Goal: Information Seeking & Learning: Learn about a topic

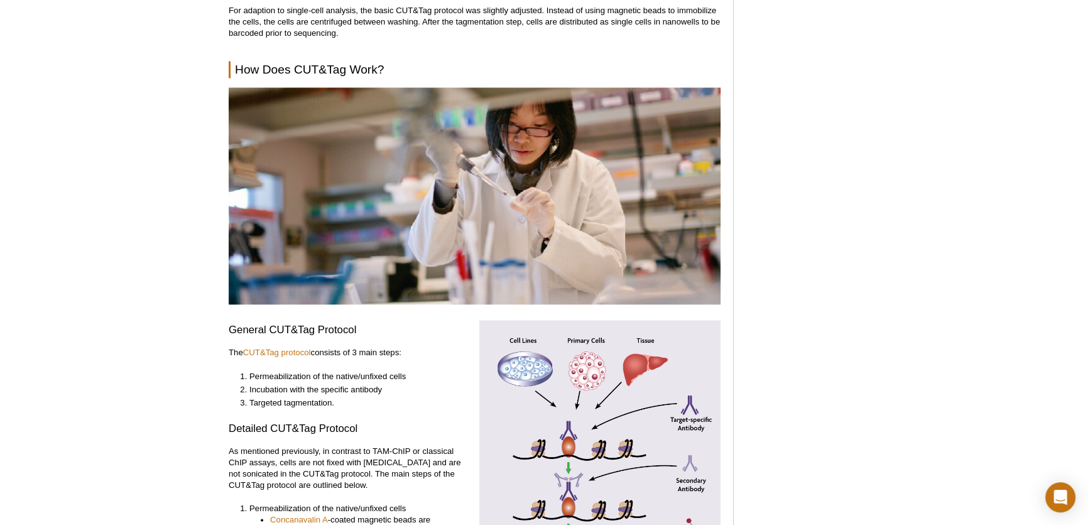
scroll to position [2380, 0]
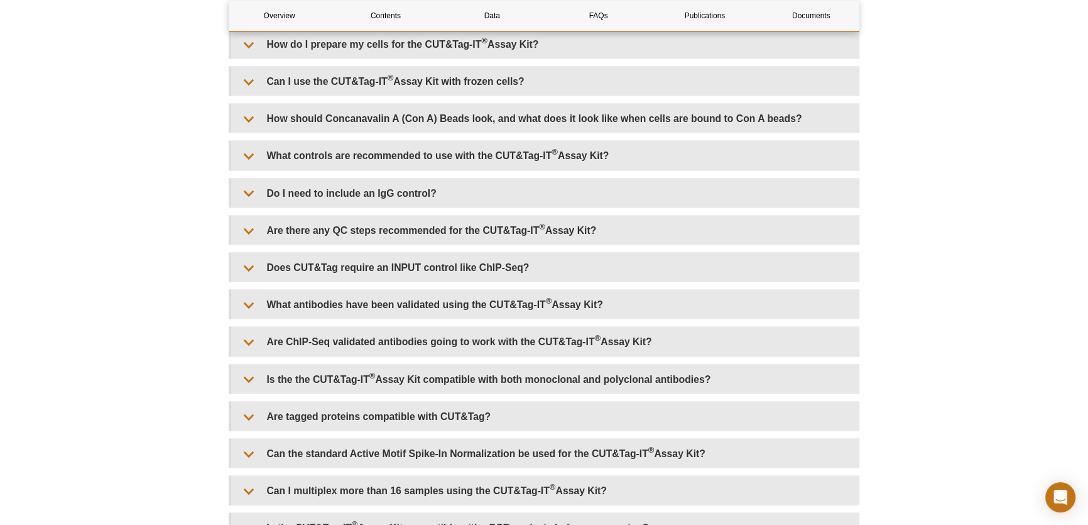
scroll to position [3027, 0]
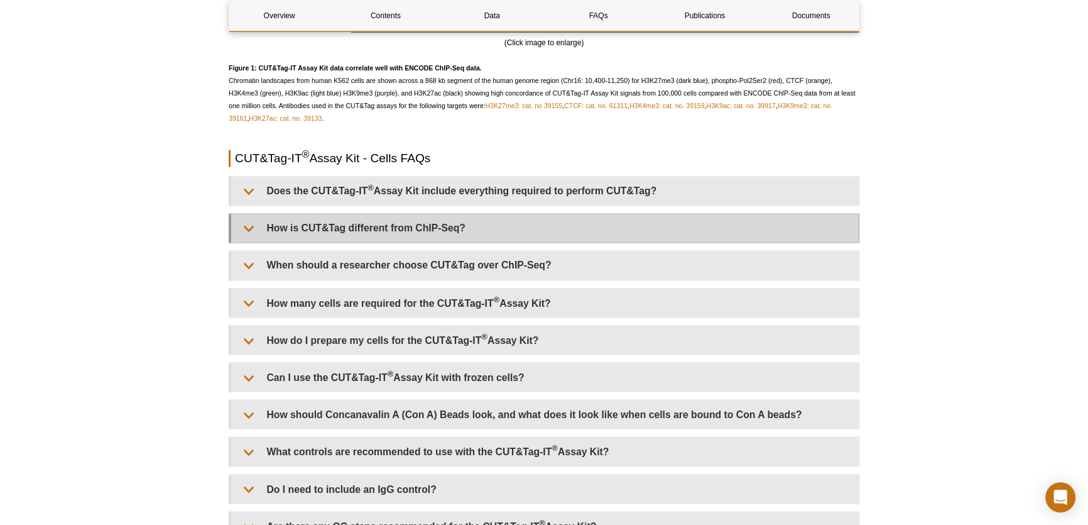
scroll to position [2912, 0]
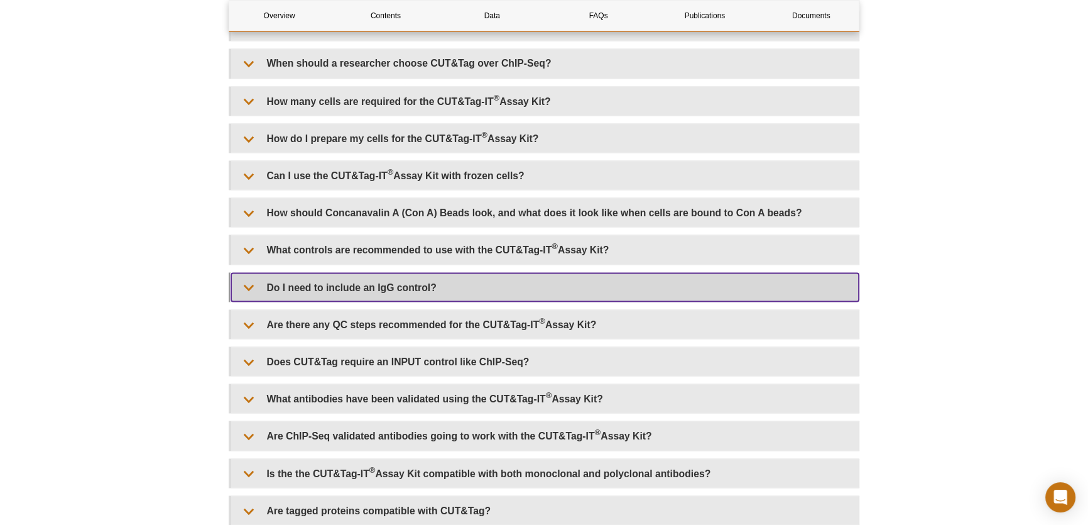
click at [532, 290] on summary "Do I need to include an IgG control?" at bounding box center [545, 287] width 628 height 28
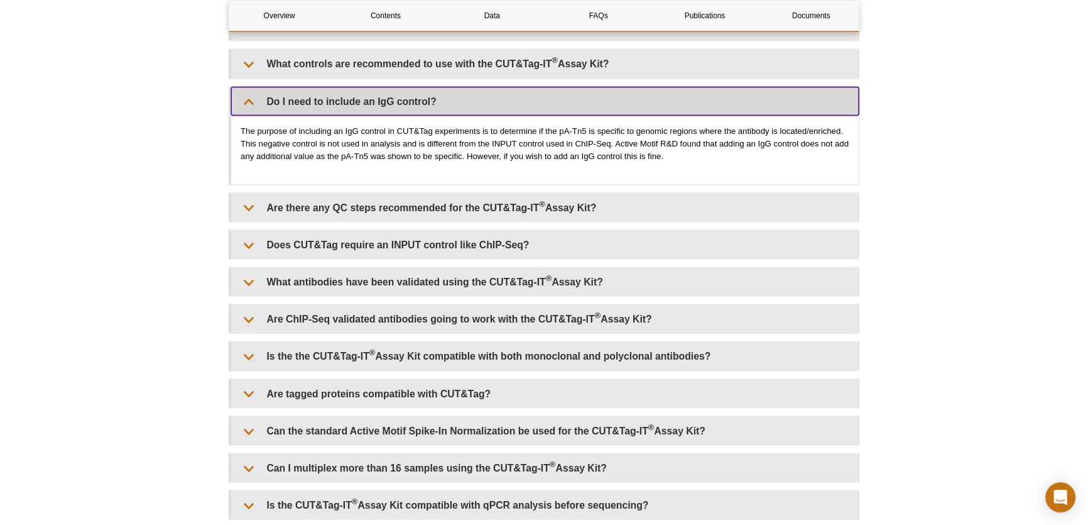
scroll to position [3084, 0]
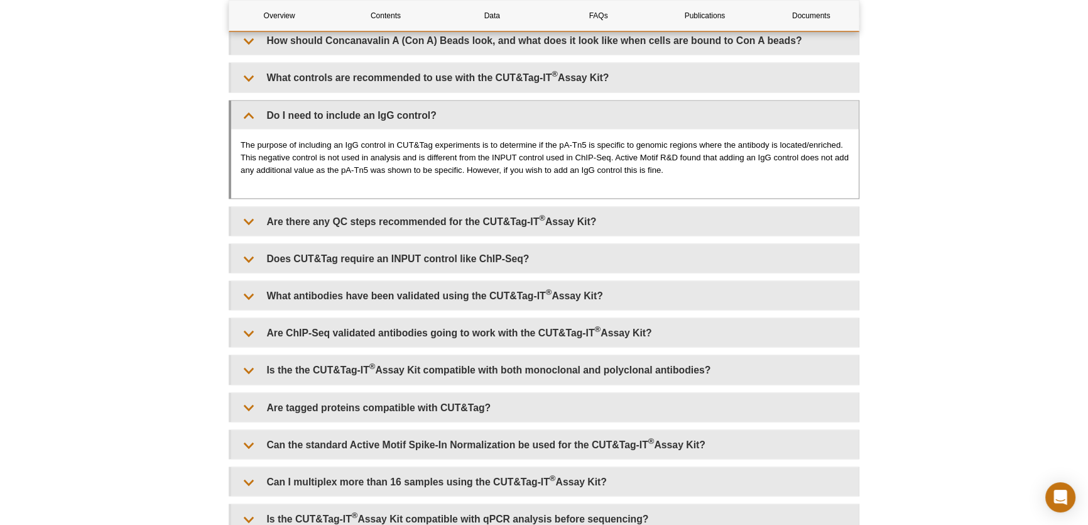
click at [832, 170] on p "The purpose of including an IgG control in CUT&Tag experiments is to determine …" at bounding box center [545, 158] width 609 height 38
click at [819, 139] on p "The purpose of including an IgG control in CUT&Tag experiments is to determine …" at bounding box center [545, 158] width 609 height 38
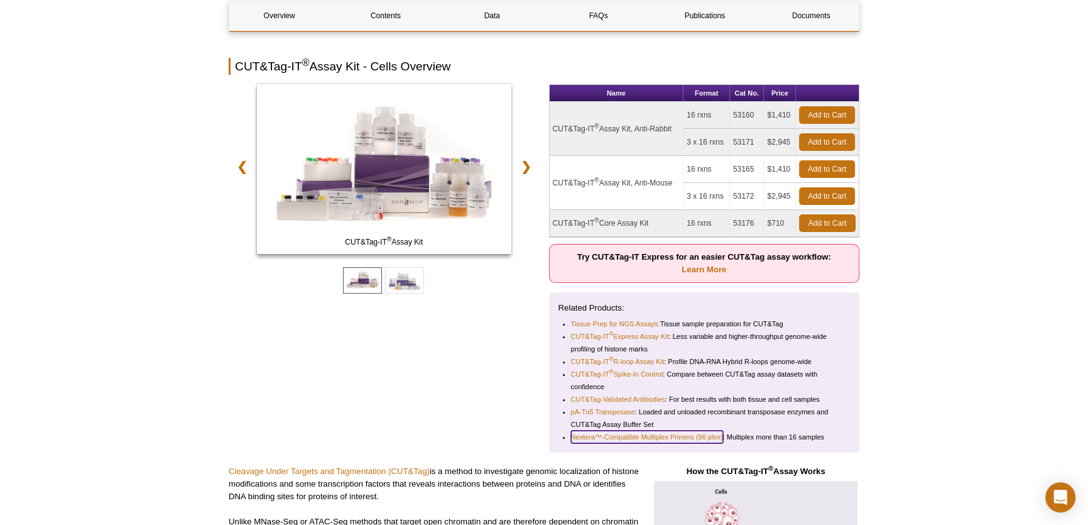
scroll to position [114, 0]
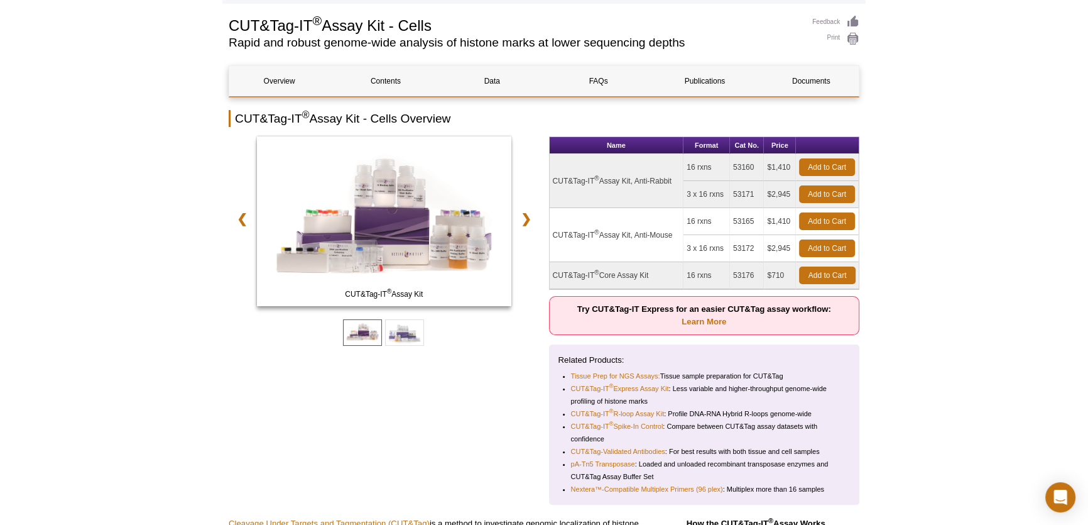
click at [445, 459] on div "CUT&Tag-IT ® Assay Kit CUT&Tag-IT ® Core Assay Kit ❮ ❯" at bounding box center [384, 320] width 311 height 368
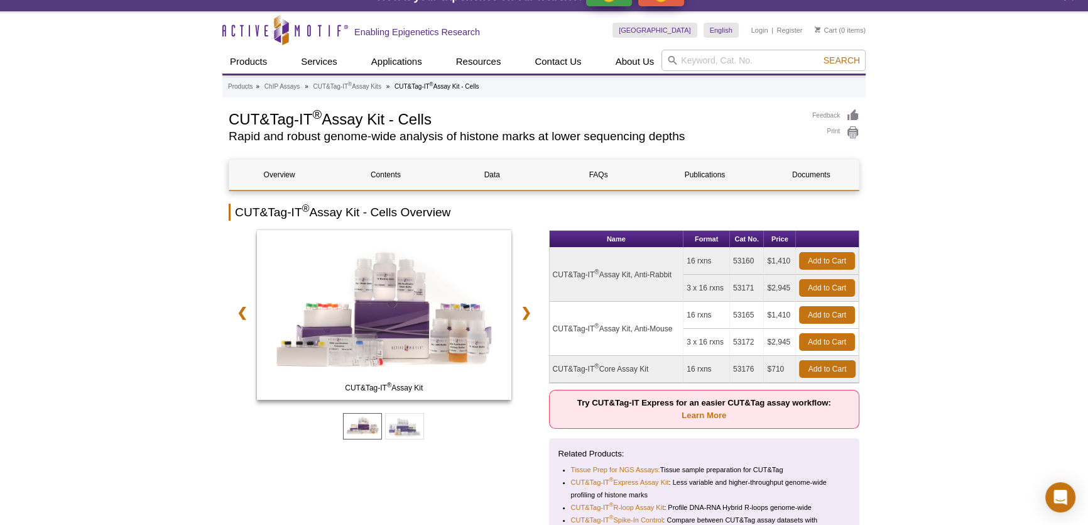
scroll to position [0, 0]
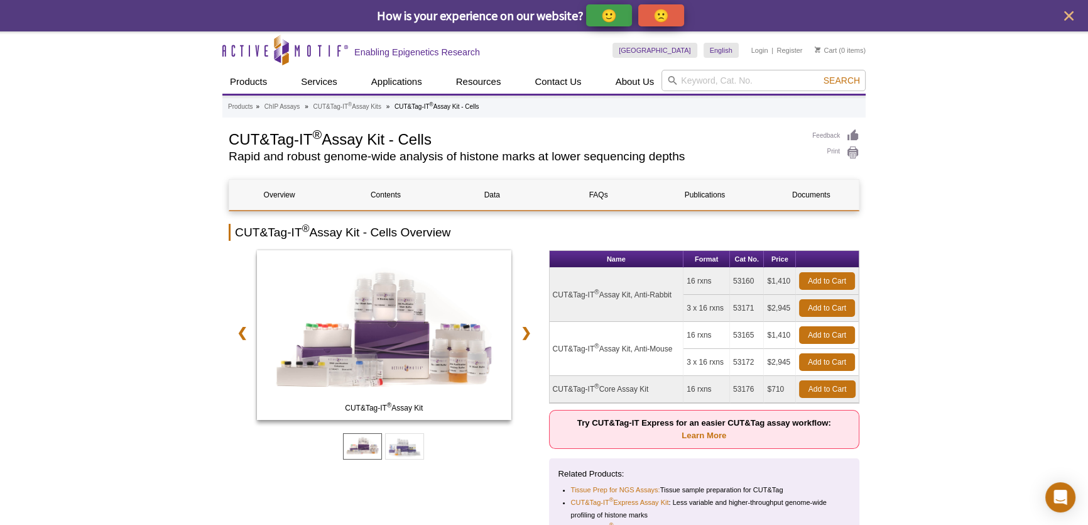
click at [688, 91] on div "Search" at bounding box center [763, 82] width 204 height 24
click at [691, 87] on input "search" at bounding box center [763, 80] width 204 height 21
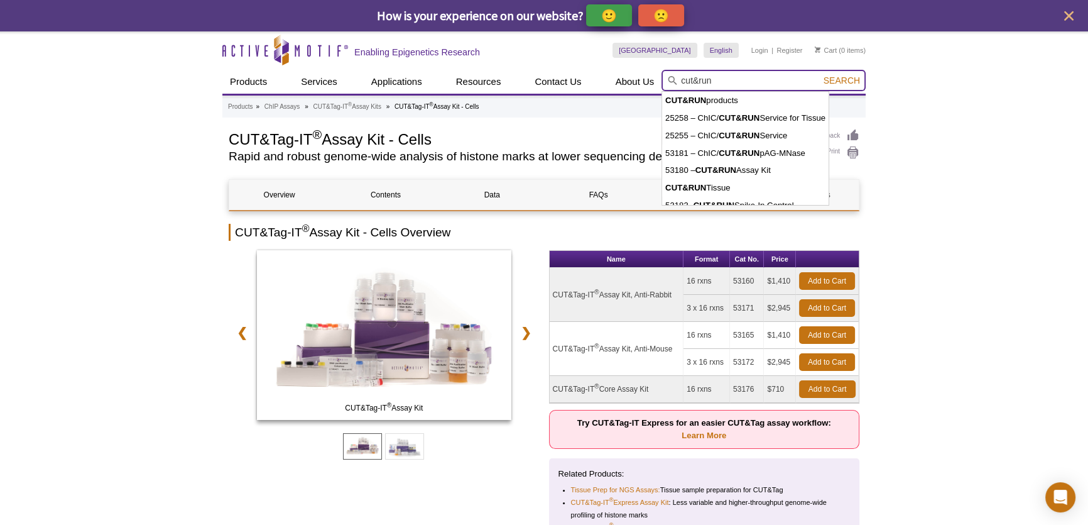
click at [820, 75] on button "Search" at bounding box center [842, 80] width 44 height 11
click at [728, 101] on li "CUT&RUN products" at bounding box center [745, 101] width 166 height 18
type input "CUT&RUN products"
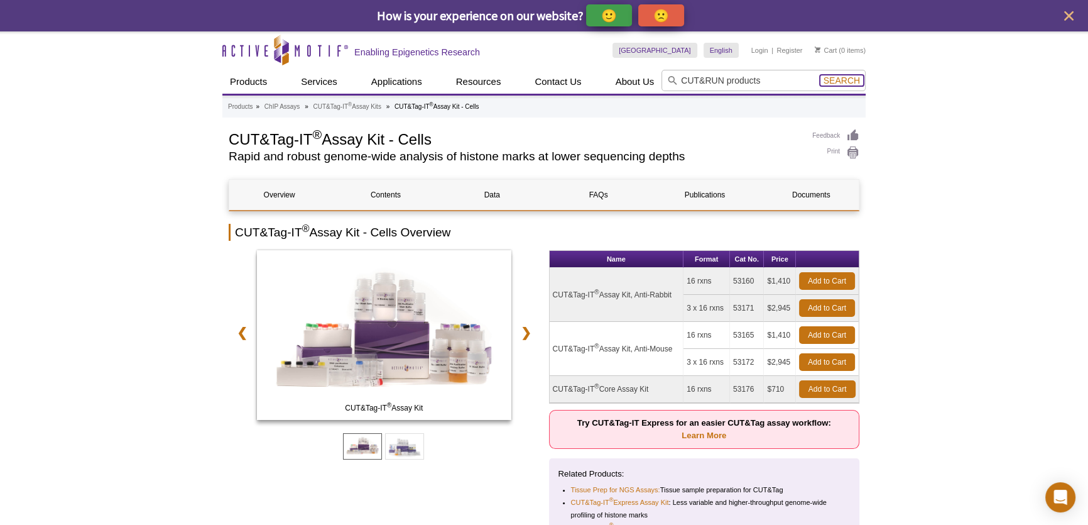
click at [838, 75] on span "Search" at bounding box center [842, 80] width 36 height 10
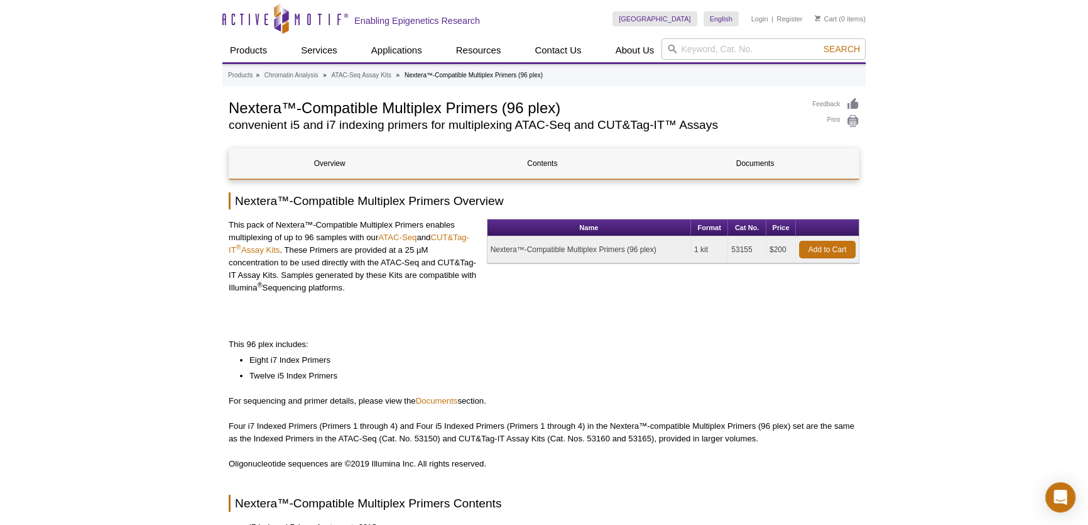
click at [841, 437] on p "Four i7 Indexed Primers (Primers 1 through 4) and Four i5 Indexed Primers (Prim…" at bounding box center [544, 432] width 631 height 25
click at [707, 51] on input "search" at bounding box center [763, 48] width 204 height 21
click at [722, 39] on input "spinke in" at bounding box center [763, 48] width 204 height 21
click at [736, 51] on input "spinke in" at bounding box center [763, 48] width 204 height 21
type input "spinke in"
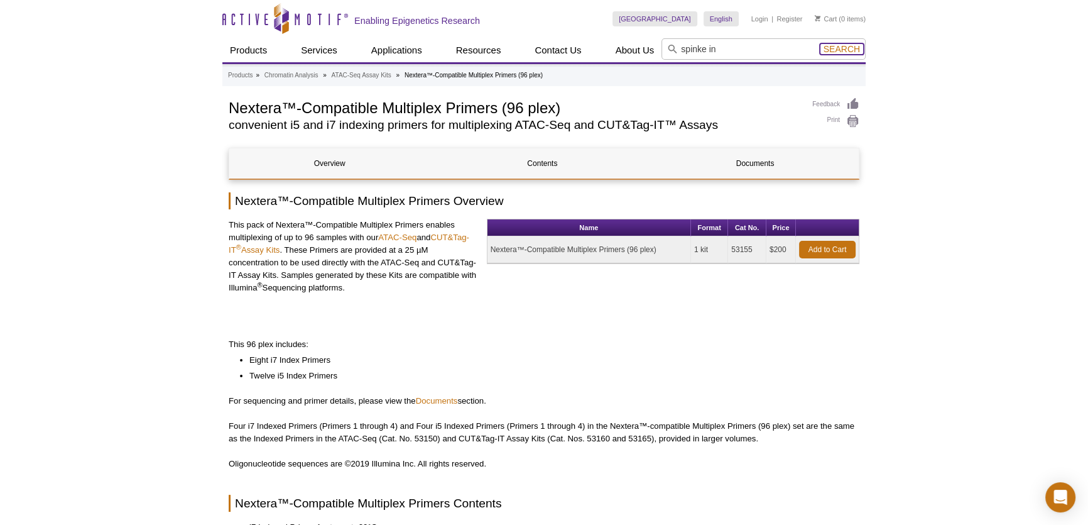
click at [827, 51] on span "Search" at bounding box center [842, 49] width 36 height 10
click at [697, 50] on input "spinke in" at bounding box center [763, 48] width 204 height 21
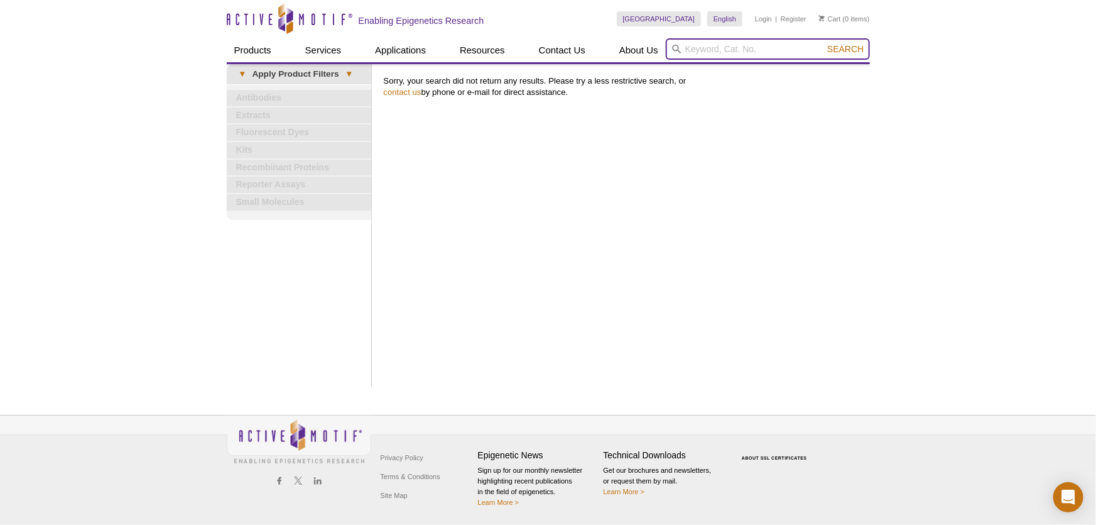
click at [707, 50] on input "search" at bounding box center [768, 48] width 204 height 21
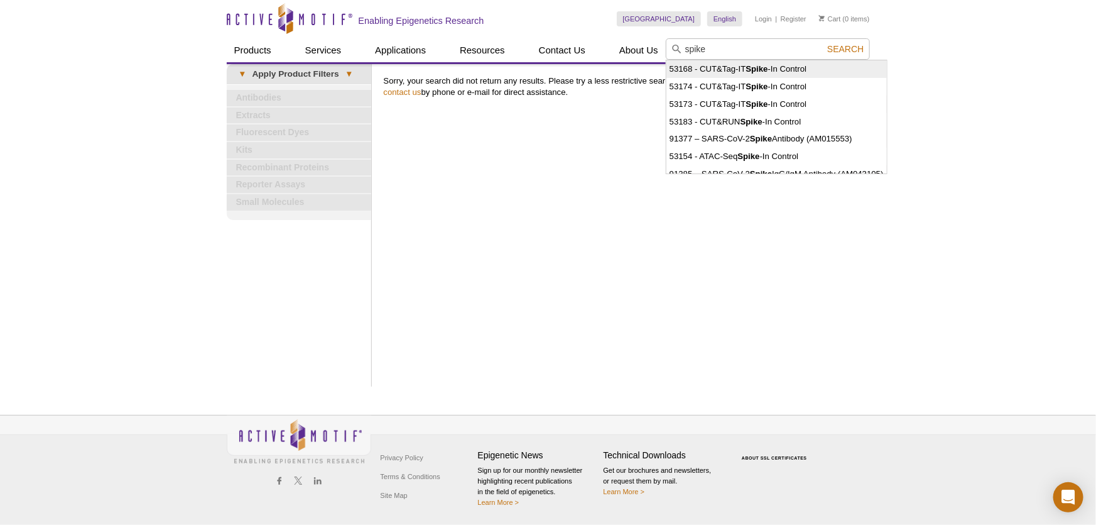
click at [724, 68] on li "53168 - CUT&Tag-IT Spike -In Control" at bounding box center [777, 69] width 220 height 18
type input "53168 - CUT&Tag-IT Spike-In Control"
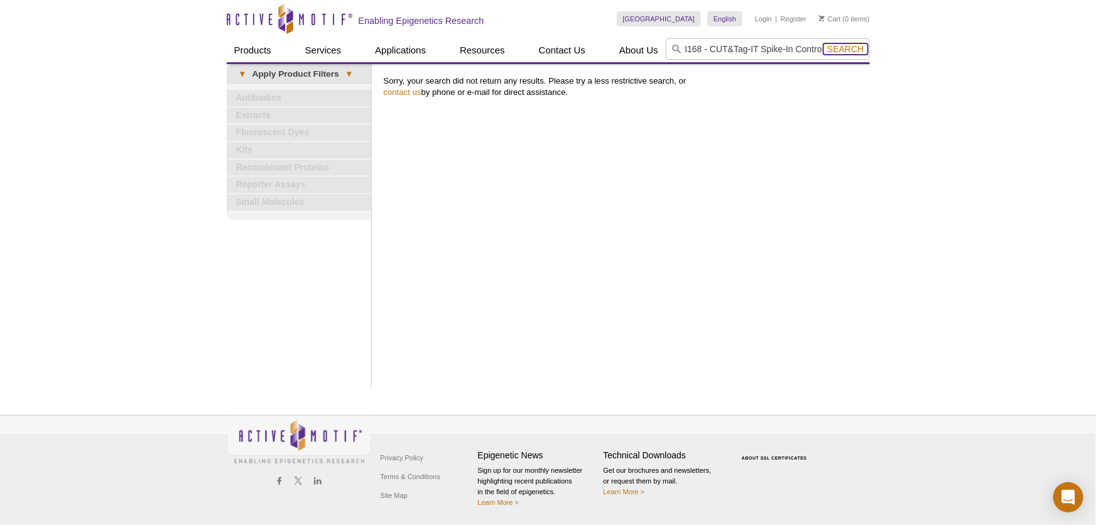
click at [847, 46] on span "Search" at bounding box center [845, 49] width 36 height 10
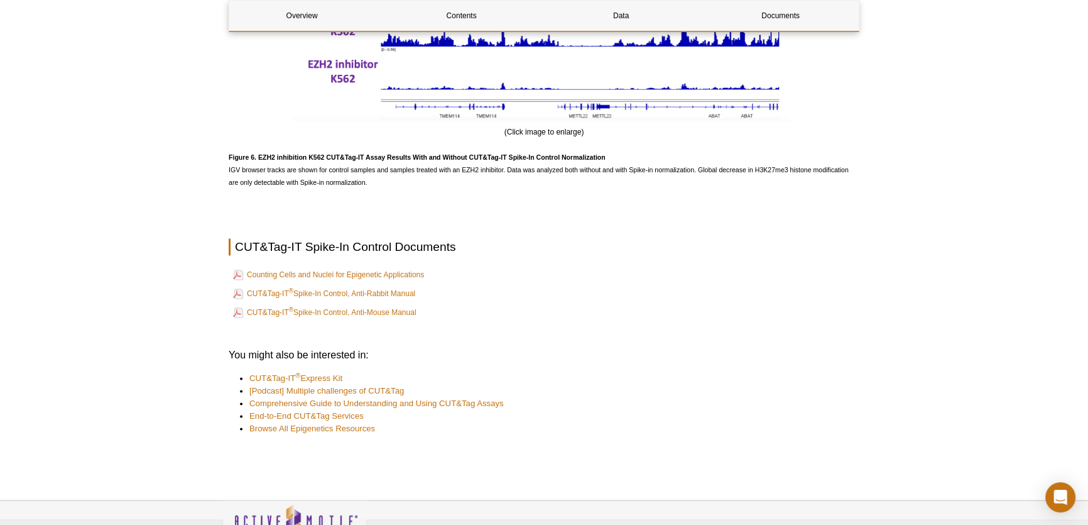
scroll to position [2585, 0]
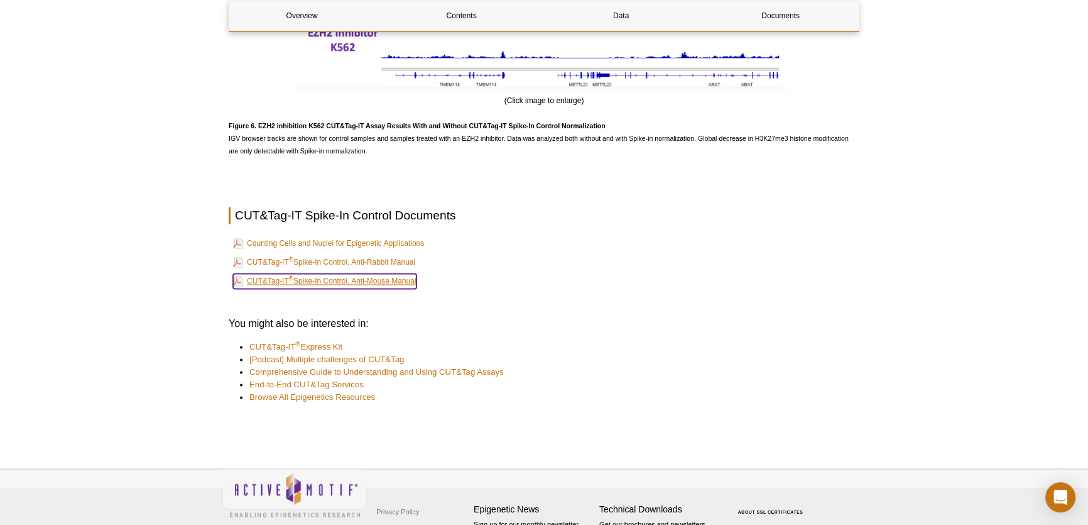
click at [383, 288] on link "CUT&Tag-IT ® Spike-In Control, Anti-Mouse Manual" at bounding box center [324, 280] width 183 height 15
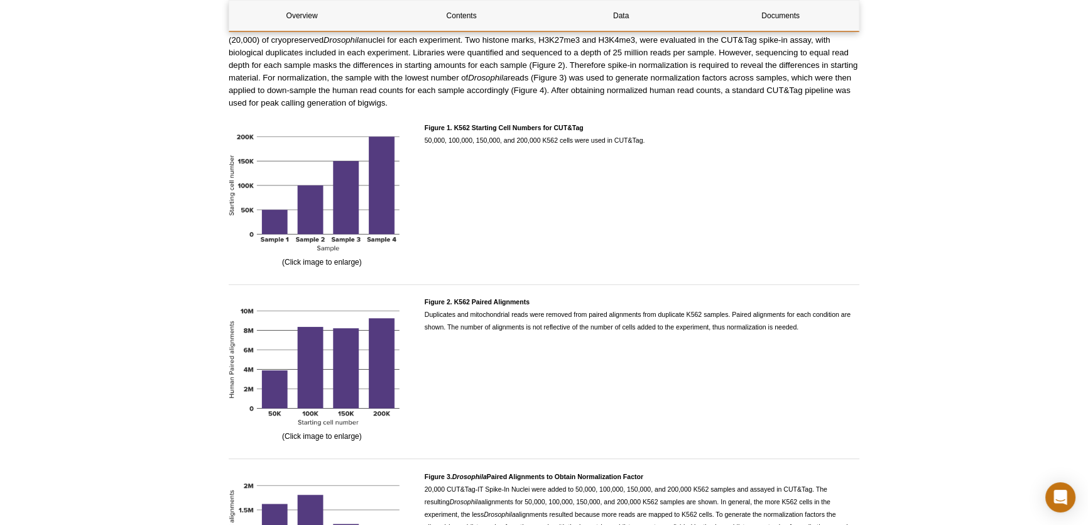
scroll to position [1271, 0]
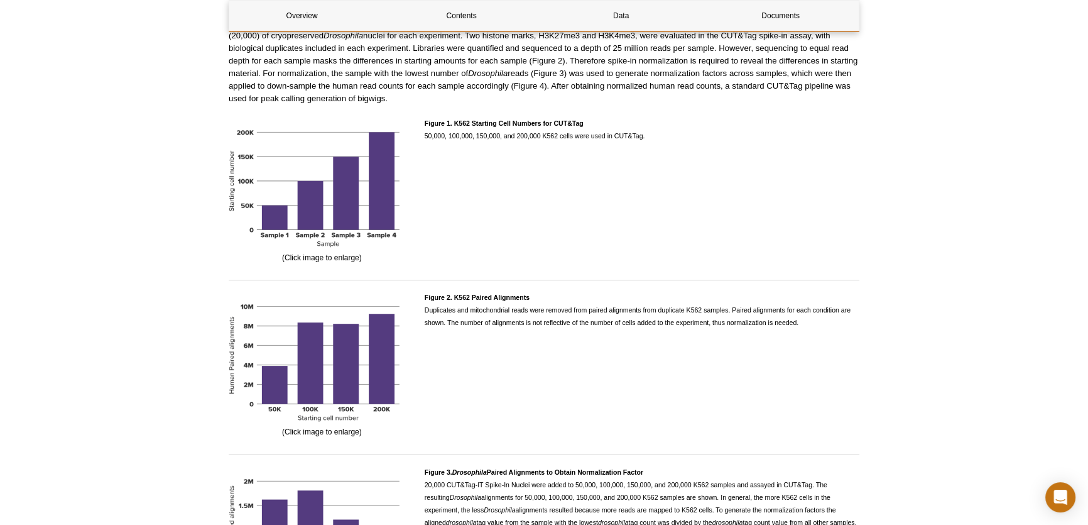
click at [170, 159] on div "Active Motif Logo Enabling Epigenetics Research 0 Search Skip to content Active…" at bounding box center [544, 310] width 1088 height 3163
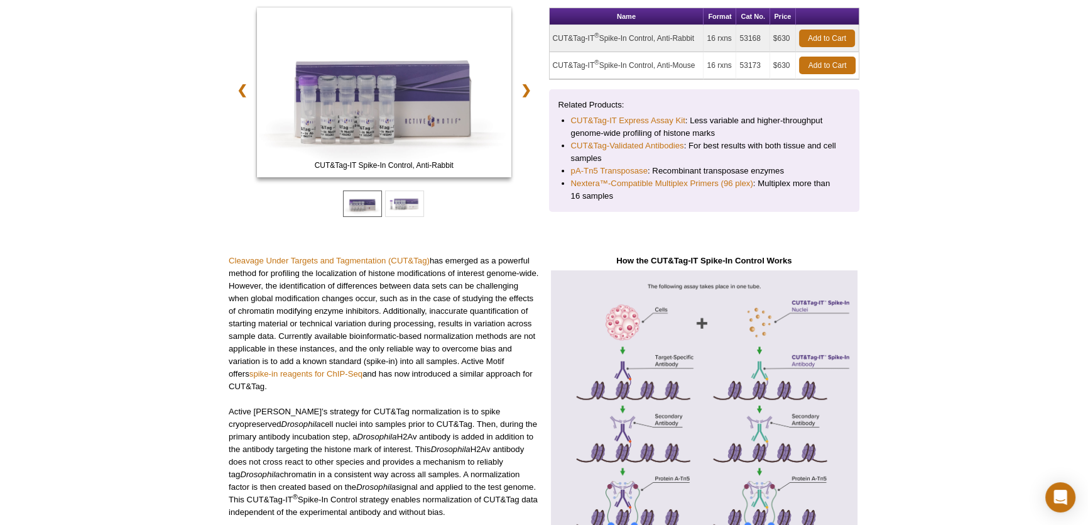
scroll to position [72, 0]
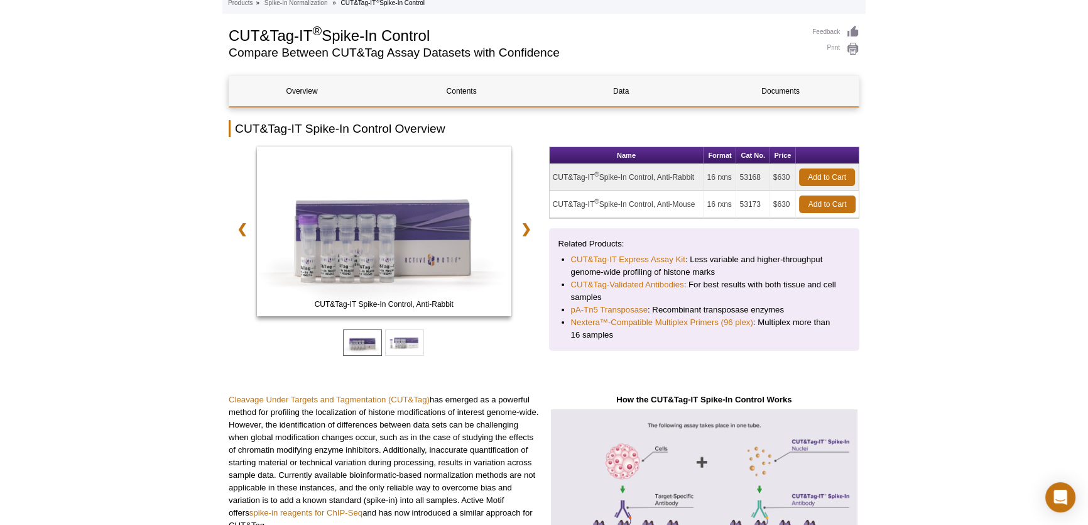
drag, startPoint x: 737, startPoint y: 176, endPoint x: 793, endPoint y: 177, distance: 56.5
click at [793, 177] on tr "CUT&Tag-IT ® Spike-In Control, Anti-Rabbit 16 rxns 53168 $630 Add to Cart" at bounding box center [705, 177] width 310 height 27
click at [848, 298] on div "Related Products: CUT&Tag-IT Express Assay Kit : Less variable and higher-throu…" at bounding box center [704, 289] width 311 height 122
drag, startPoint x: 790, startPoint y: 175, endPoint x: 773, endPoint y: 175, distance: 17.6
click at [773, 175] on td "$630" at bounding box center [783, 177] width 26 height 27
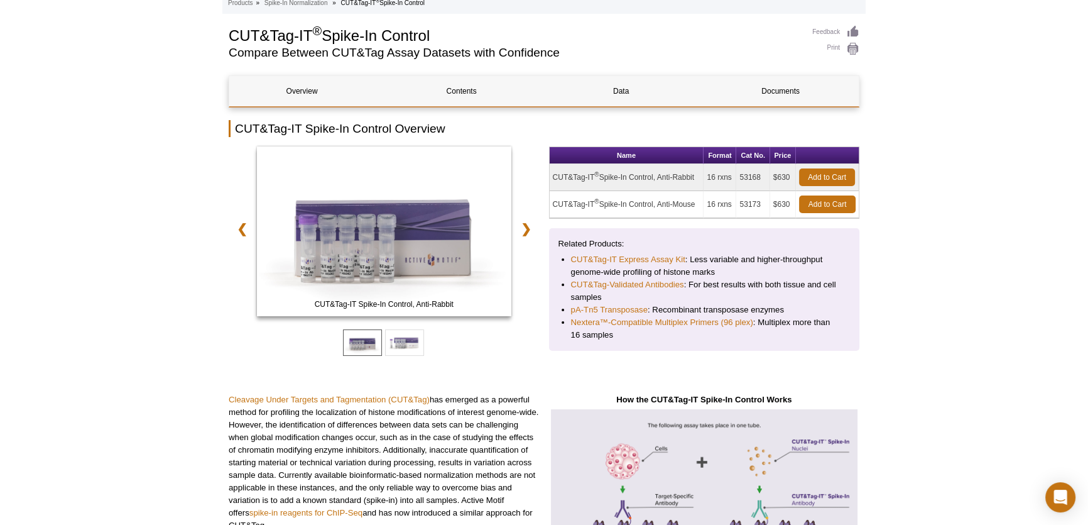
click at [857, 281] on div "Related Products: CUT&Tag-IT Express Assay Kit : Less variable and higher-throu…" at bounding box center [704, 289] width 311 height 122
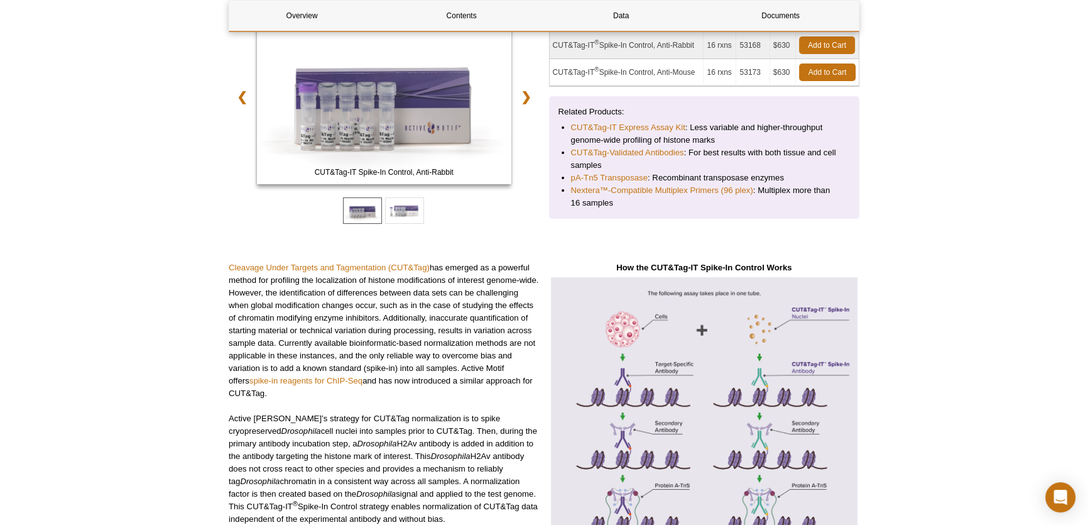
scroll to position [0, 0]
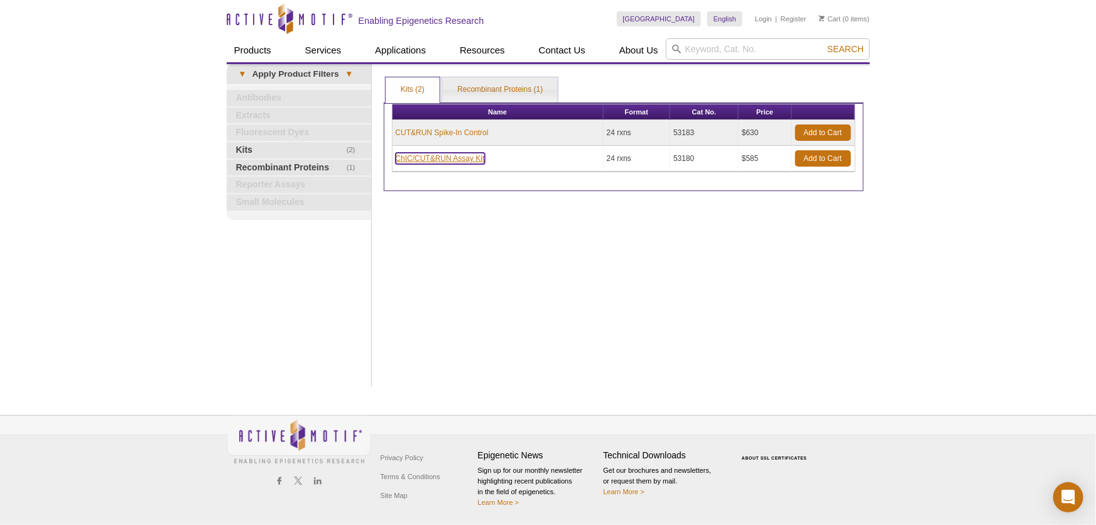
click at [462, 162] on link "ChIC/CUT&RUN Assay Kit" at bounding box center [440, 158] width 89 height 11
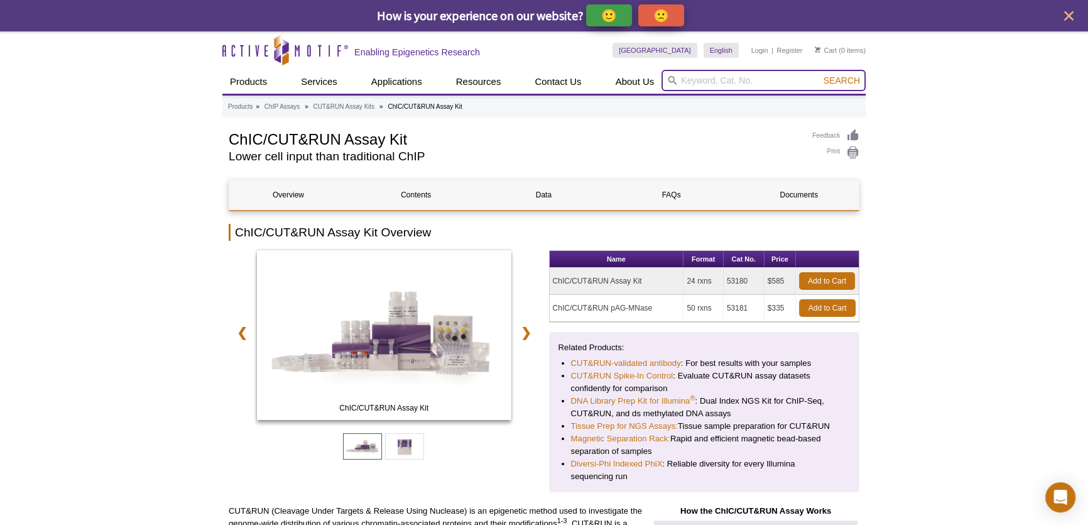
click at [786, 80] on input "search" at bounding box center [763, 80] width 204 height 21
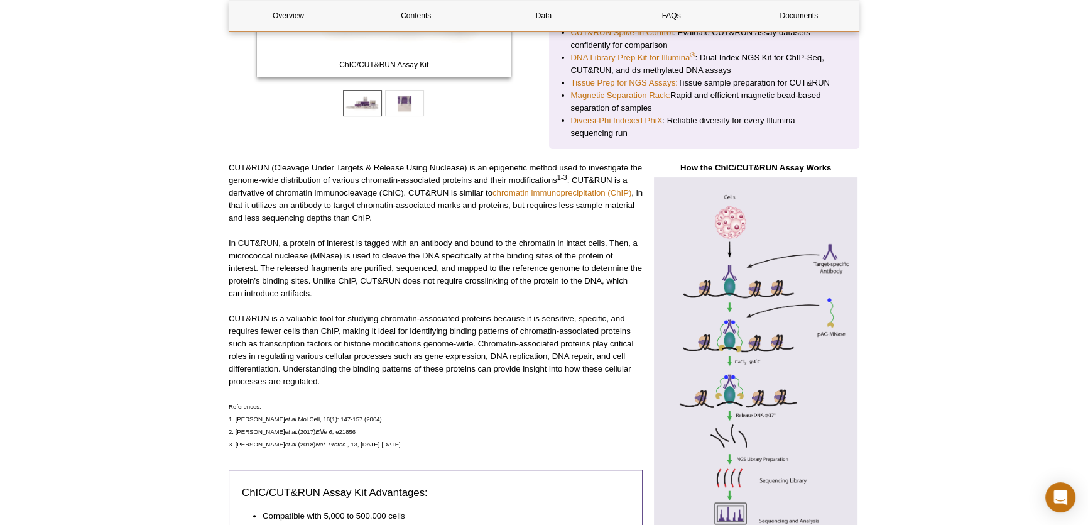
scroll to position [171, 0]
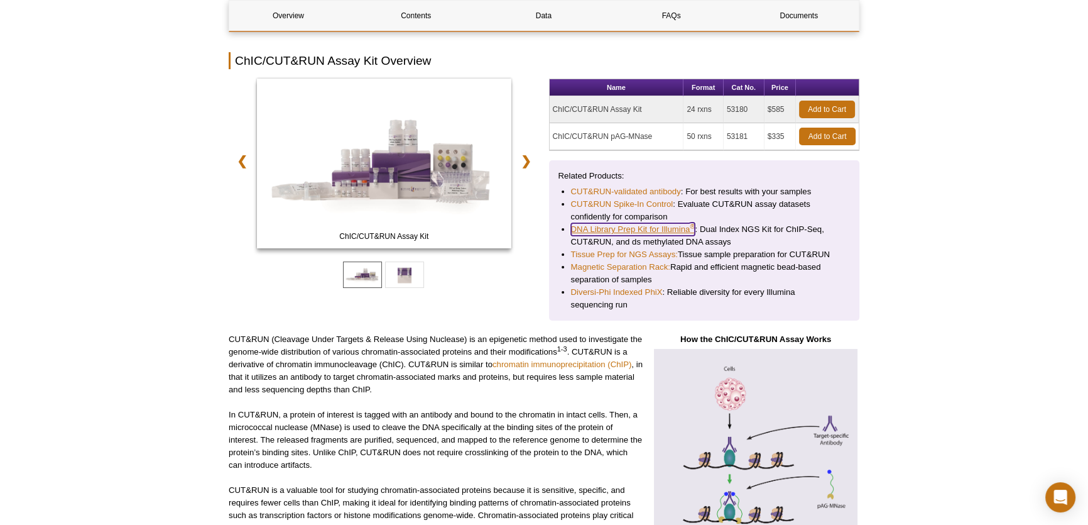
click at [658, 229] on link "DNA Library Prep Kit for Illumina ®" at bounding box center [633, 229] width 124 height 13
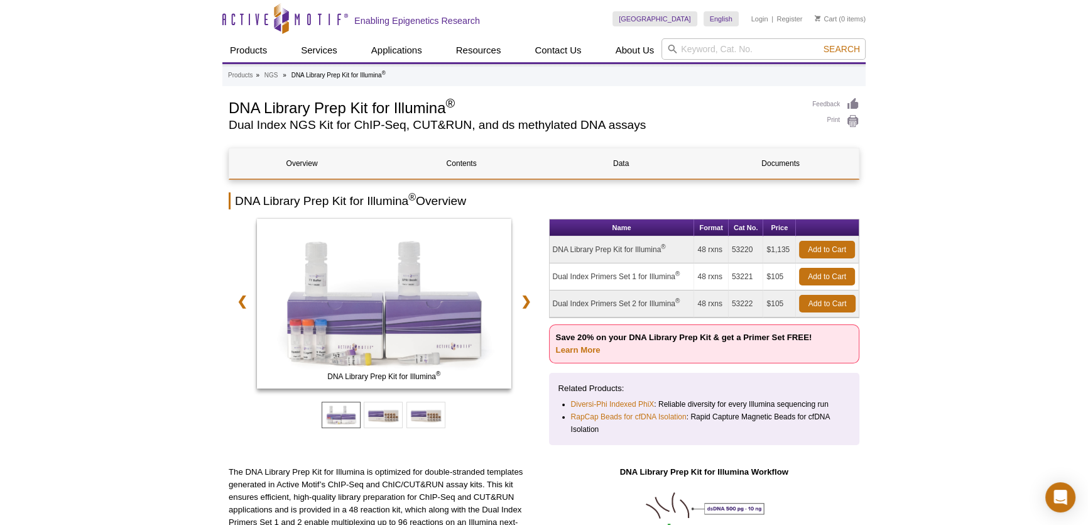
drag, startPoint x: 788, startPoint y: 250, endPoint x: 699, endPoint y: 254, distance: 89.3
click at [699, 254] on tr "DNA Library Prep Kit for Illumina ® 48 rxns 53220 $1,135 Add to Cart" at bounding box center [705, 249] width 310 height 27
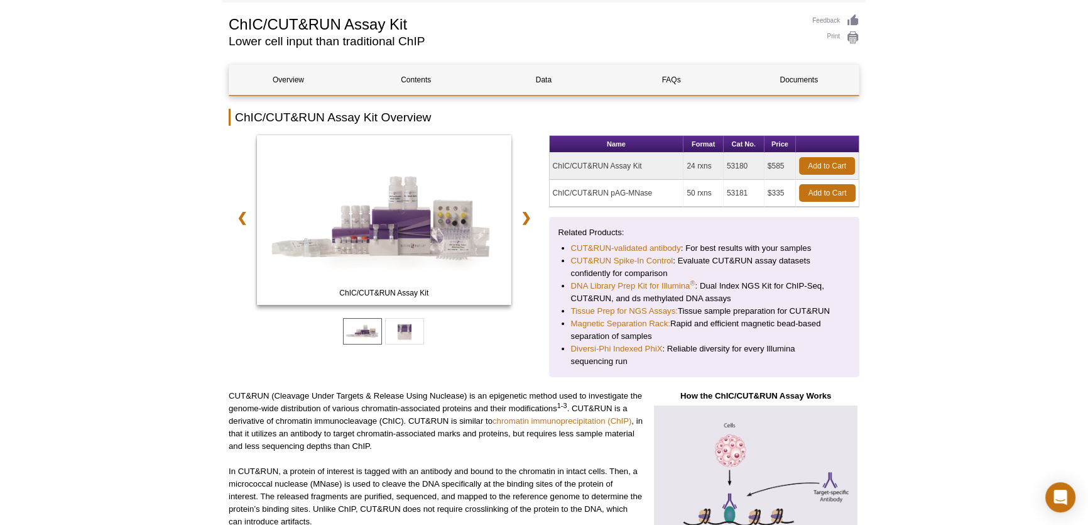
scroll to position [88, 0]
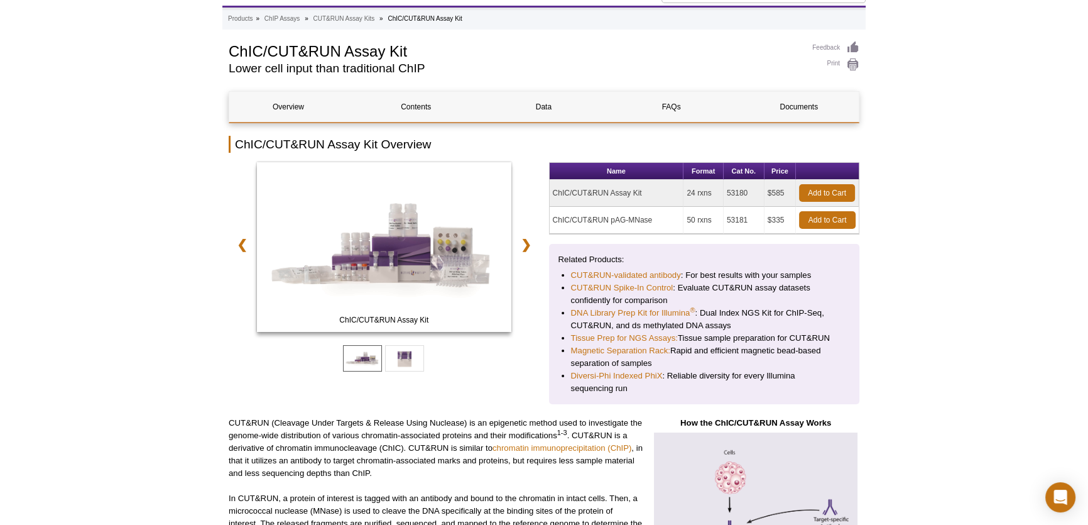
drag, startPoint x: 622, startPoint y: 192, endPoint x: 747, endPoint y: 193, distance: 125.0
click at [747, 193] on tr "ChIC/CUT&RUN Assay Kit 24 rxns 53180 $585 Add to Cart" at bounding box center [705, 193] width 310 height 27
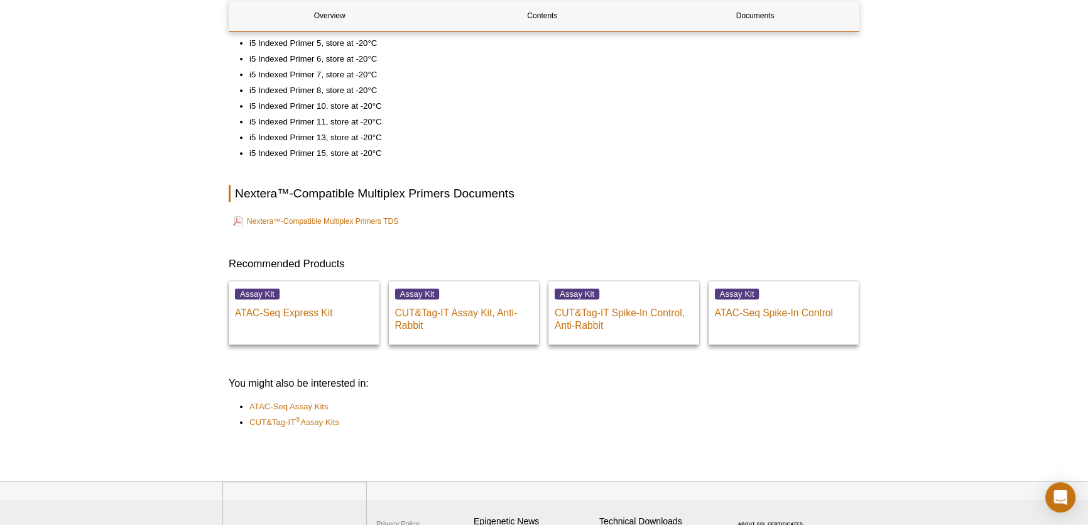
scroll to position [736, 0]
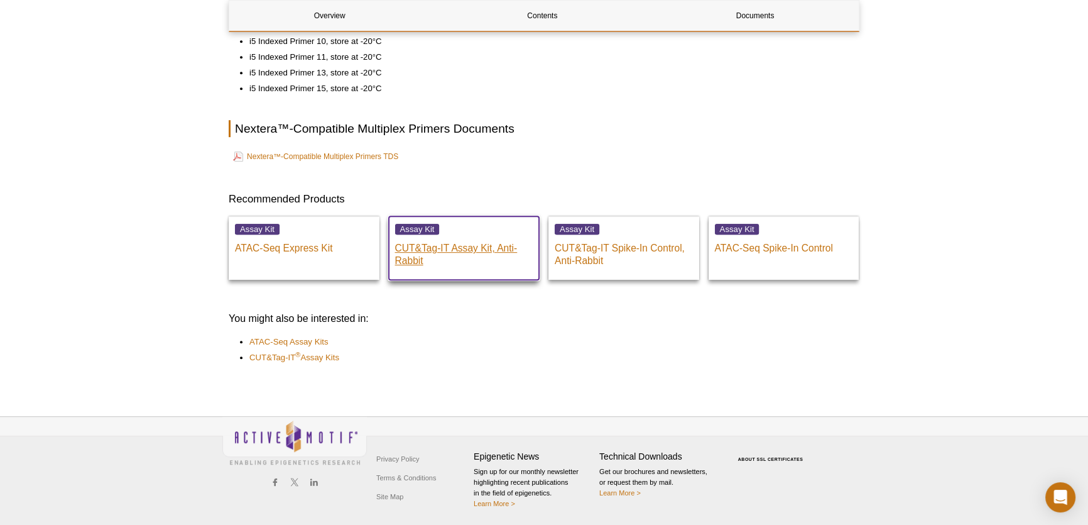
click at [486, 246] on p "CUT&Tag-IT Assay Kit, Anti-Rabbit" at bounding box center [464, 251] width 138 height 31
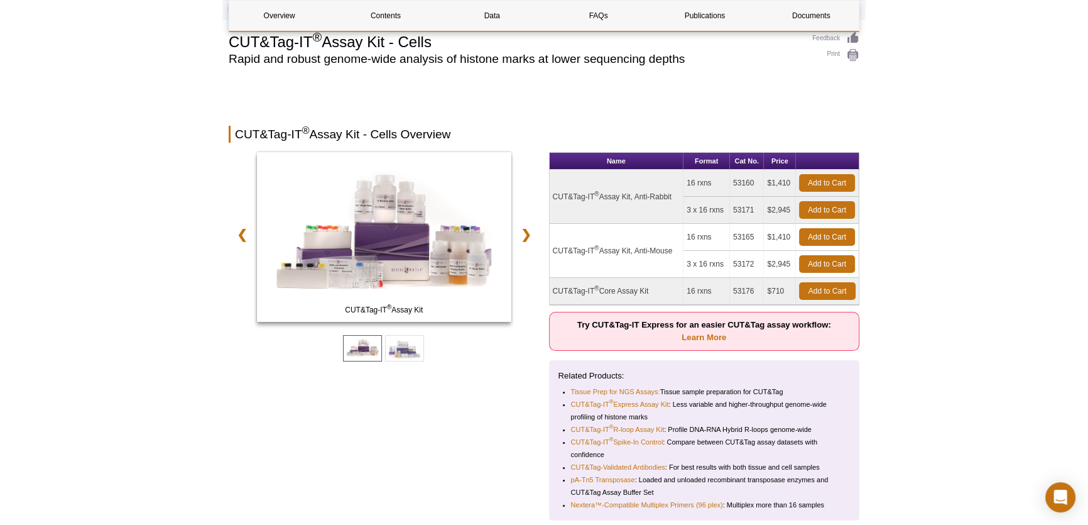
scroll to position [88, 0]
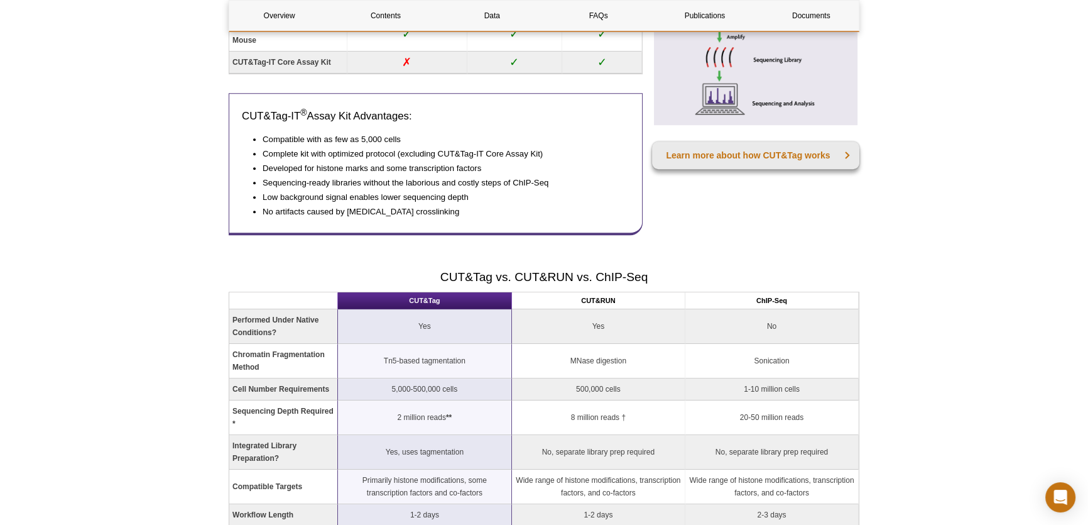
scroll to position [1116, 0]
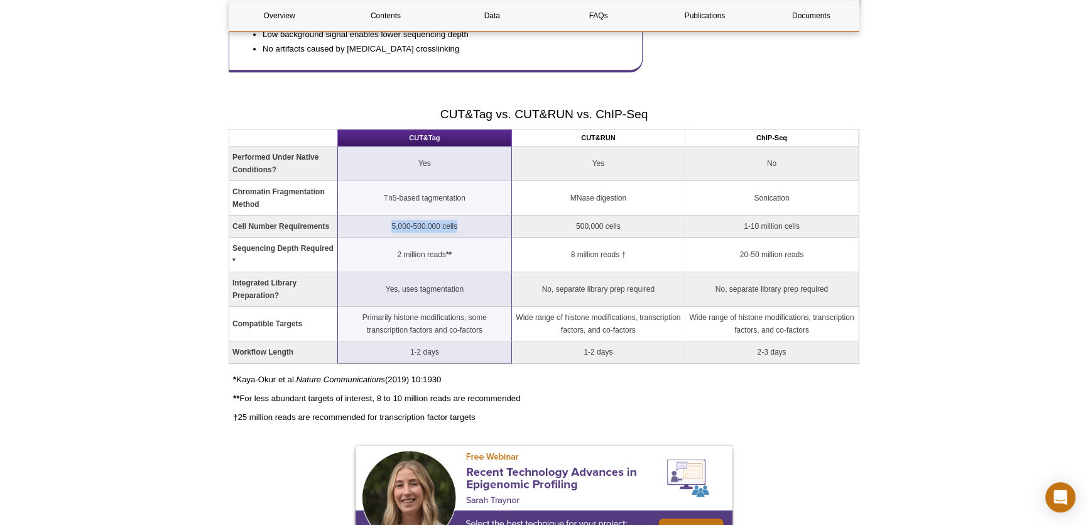
drag, startPoint x: 389, startPoint y: 225, endPoint x: 465, endPoint y: 229, distance: 76.8
click at [465, 229] on td "5,000-500,000 cells" at bounding box center [425, 226] width 174 height 22
click at [403, 226] on td "5,000-500,000 cells" at bounding box center [425, 226] width 174 height 22
click at [427, 226] on td "5,000-500,000 cells" at bounding box center [425, 226] width 174 height 22
drag, startPoint x: 574, startPoint y: 227, endPoint x: 641, endPoint y: 241, distance: 69.1
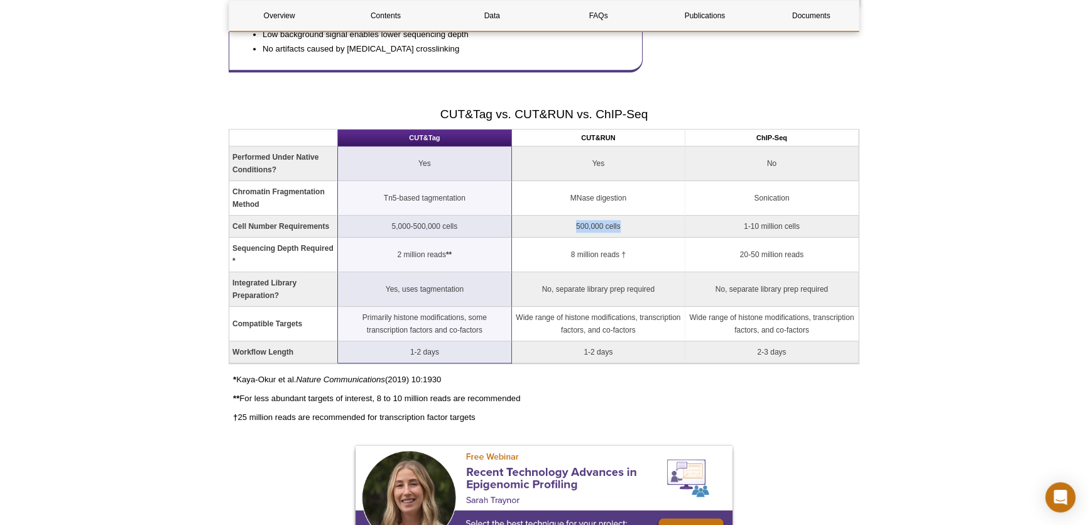
click at [638, 233] on td "500,000 cells" at bounding box center [598, 226] width 173 height 22
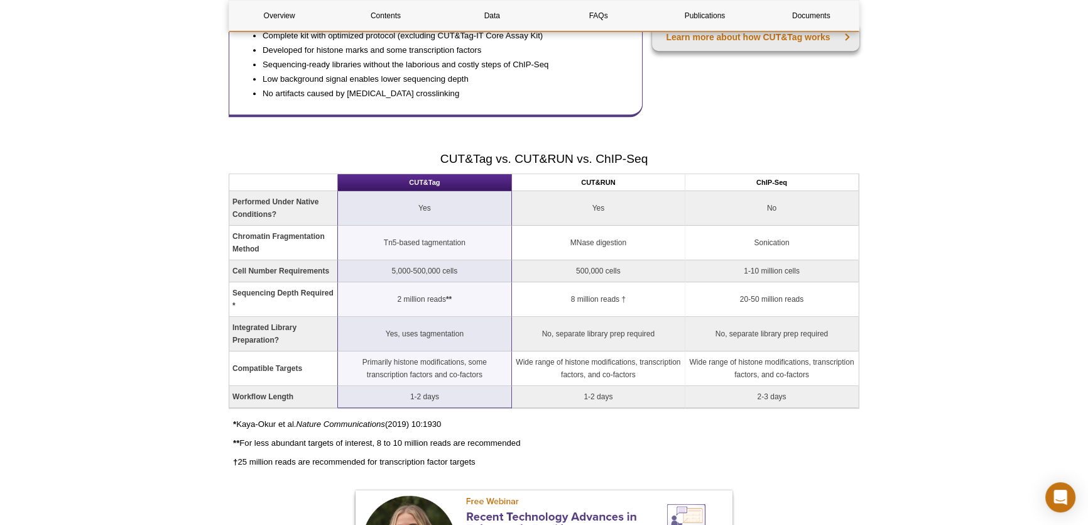
scroll to position [1059, 0]
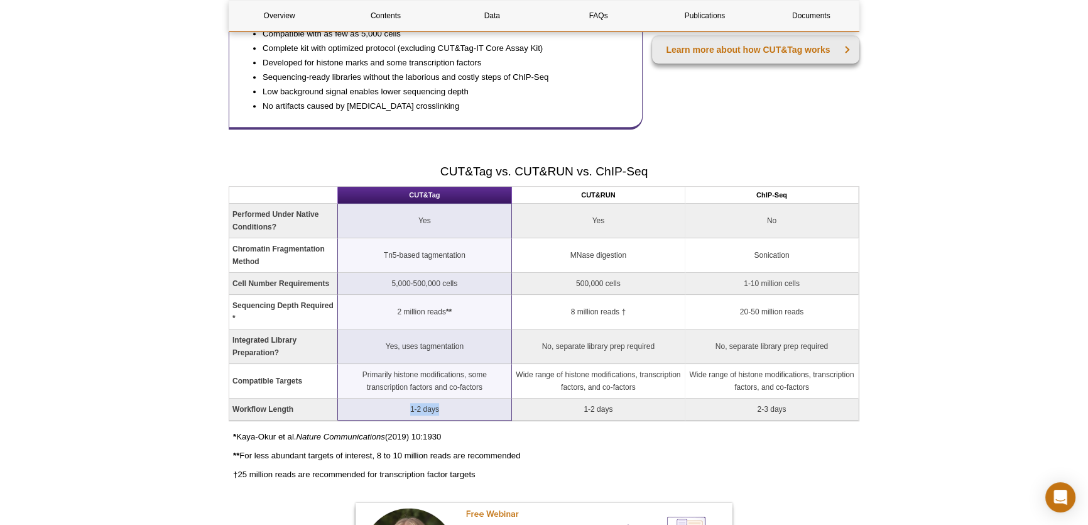
drag, startPoint x: 445, startPoint y: 413, endPoint x: 393, endPoint y: 428, distance: 53.7
click at [359, 405] on td "1-2 days" at bounding box center [425, 409] width 174 height 22
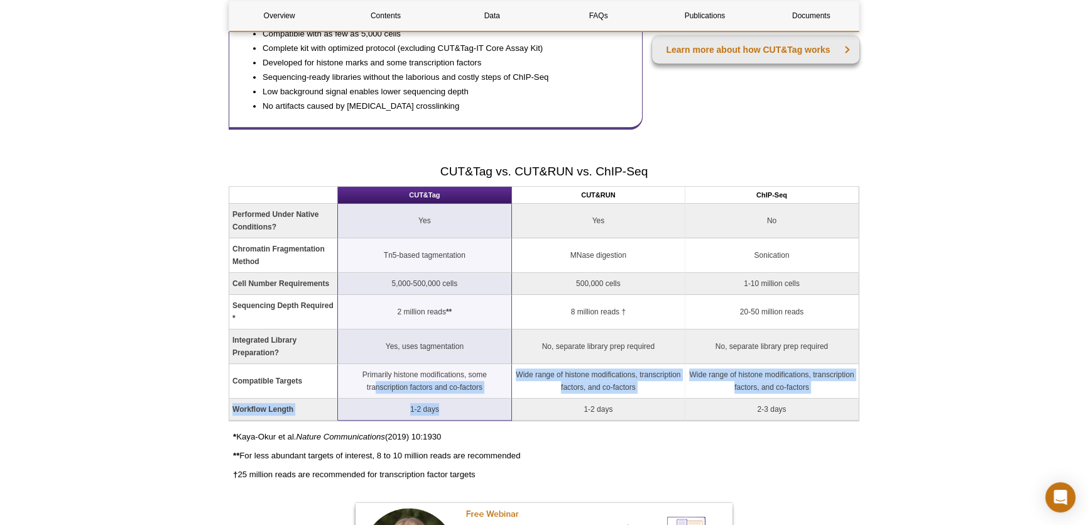
drag, startPoint x: 454, startPoint y: 404, endPoint x: 376, endPoint y: 394, distance: 78.5
click at [376, 394] on tbody "Performed Under Native Conditions? Yes Yes No Chromatin Fragmentation Method Tn…" at bounding box center [543, 312] width 629 height 217
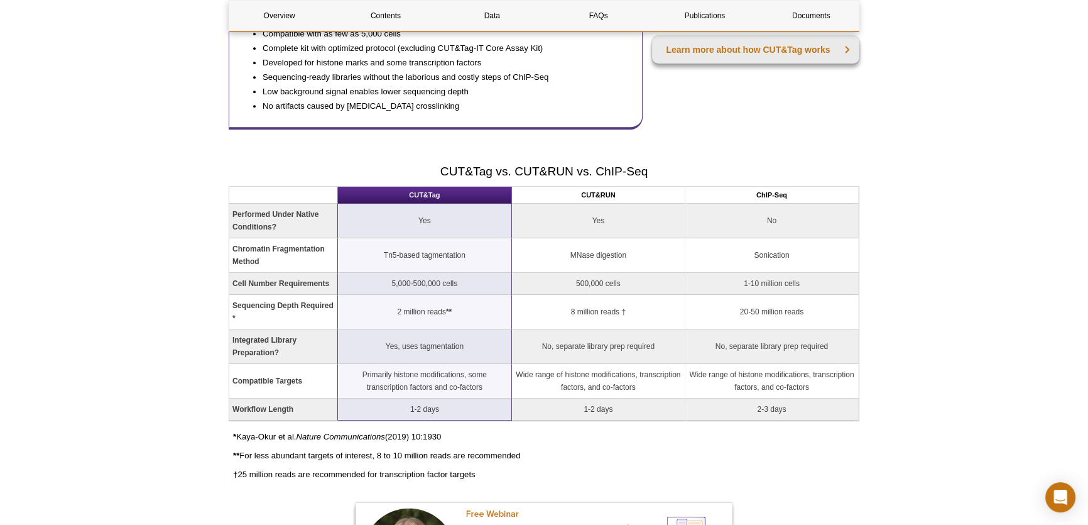
drag, startPoint x: 406, startPoint y: 205, endPoint x: 408, endPoint y: 244, distance: 39.6
click at [407, 204] on td "Yes" at bounding box center [425, 221] width 174 height 35
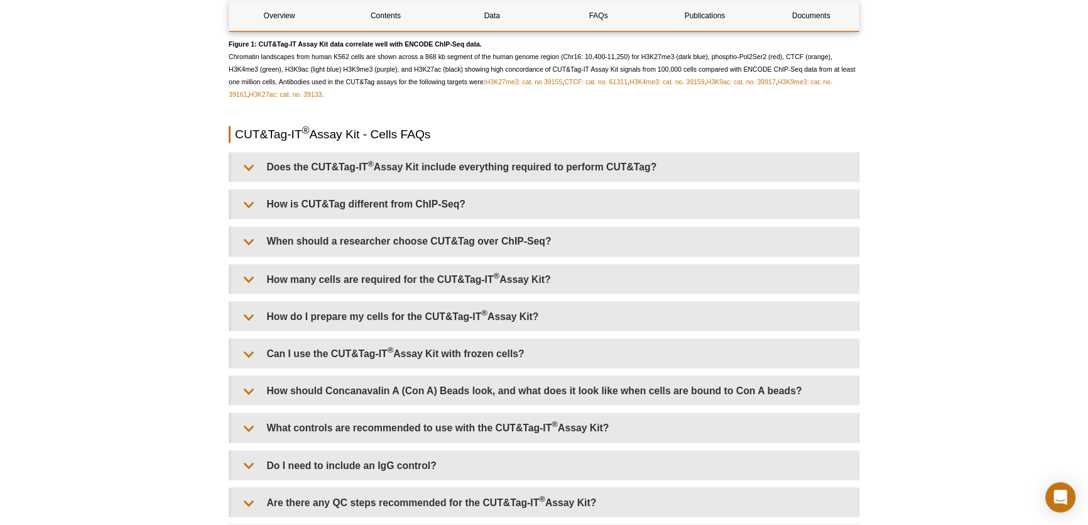
scroll to position [2569, 0]
